Goal: Communication & Community: Answer question/provide support

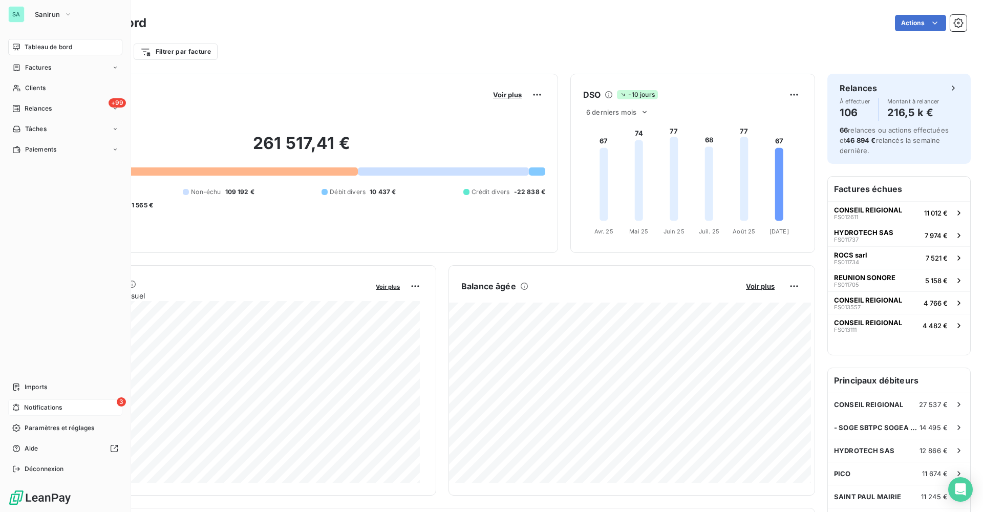
click at [66, 413] on div "3 Notifications" at bounding box center [65, 408] width 114 height 16
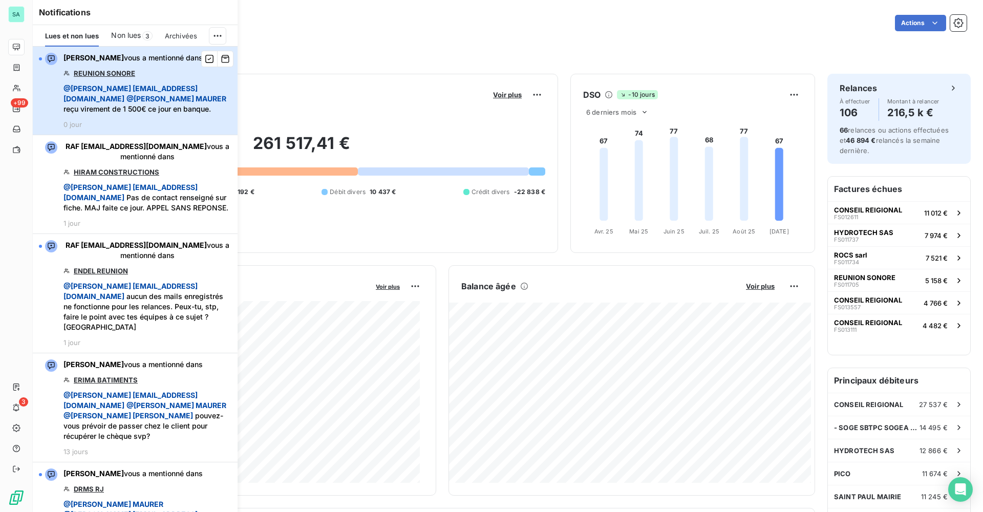
click at [146, 85] on span "@ Bertrand [EMAIL_ADDRESS][DOMAIN_NAME]" at bounding box center [131, 93] width 134 height 19
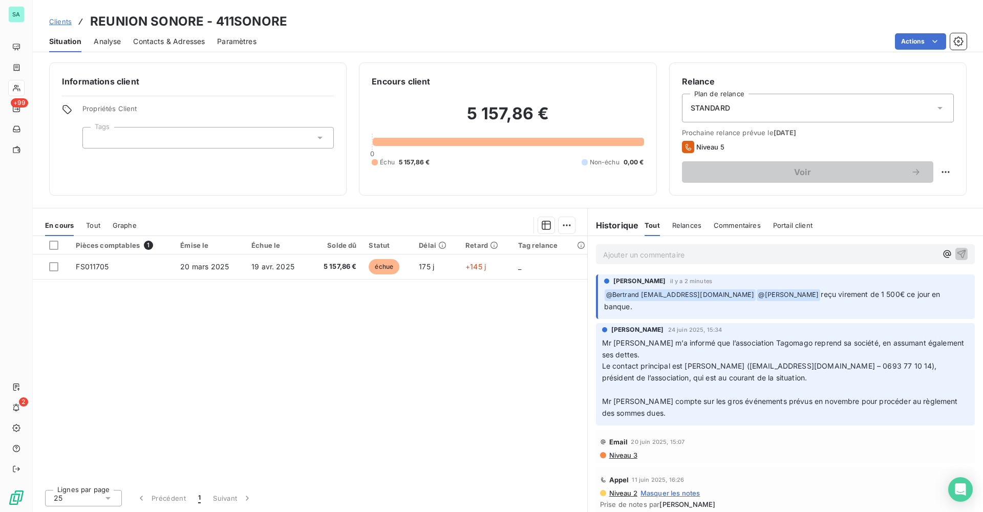
click at [671, 314] on div "[PERSON_NAME] il y a 2 minutes ﻿ @ Bertrand [EMAIL_ADDRESS][DOMAIN_NAME] ﻿ @ [P…" at bounding box center [785, 297] width 379 height 45
click at [903, 297] on span "reçu virement de 1 500€ ce jour en banque." at bounding box center [773, 300] width 339 height 21
click at [670, 309] on p "﻿ @ Bertrand [EMAIL_ADDRESS][DOMAIN_NAME] ﻿ @ [PERSON_NAME] reçu virement de 1 …" at bounding box center [786, 301] width 365 height 24
click at [942, 254] on icon "button" at bounding box center [947, 254] width 10 height 10
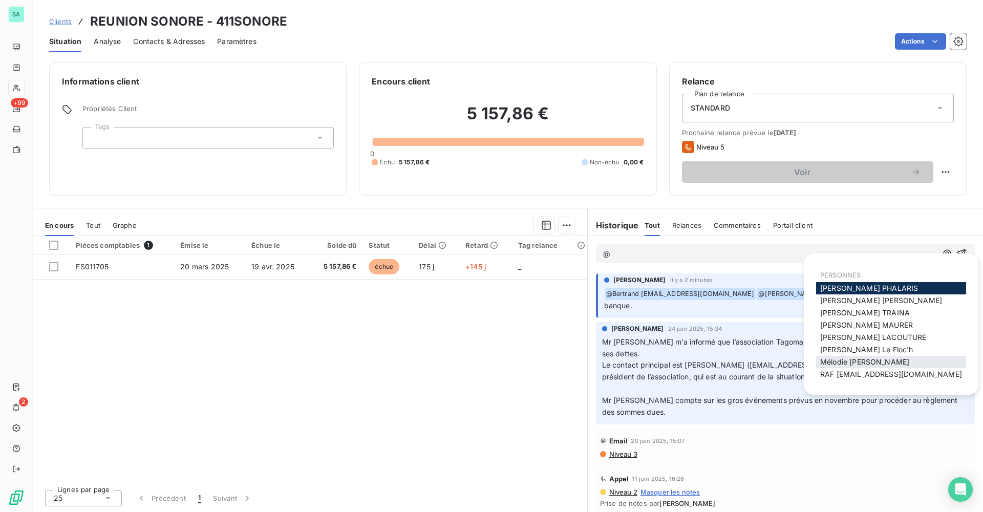
click at [851, 360] on span "[PERSON_NAME]" at bounding box center [865, 362] width 89 height 9
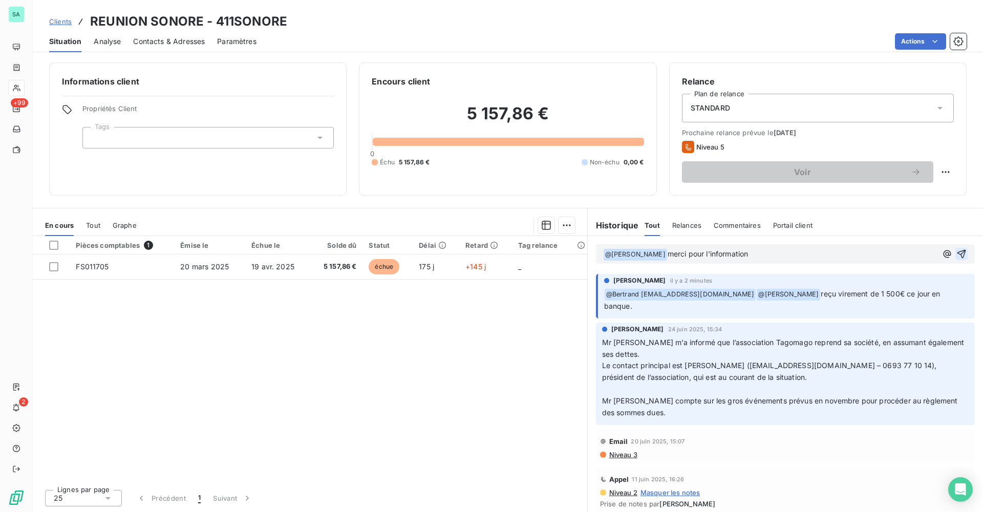
click at [958, 253] on icon "button" at bounding box center [962, 254] width 9 height 9
